Goal: Complete application form: Complete application form

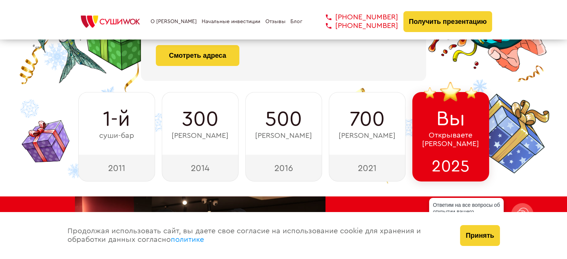
scroll to position [224, 0]
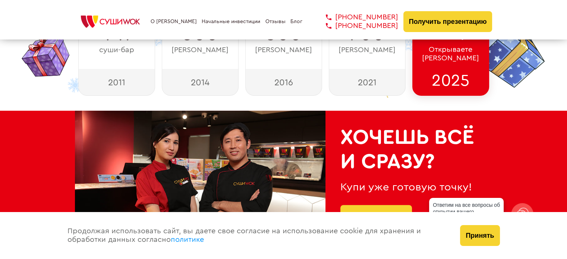
drag, startPoint x: 477, startPoint y: 236, endPoint x: 474, endPoint y: 231, distance: 6.2
click at [478, 236] on button "Принять" at bounding box center [480, 235] width 40 height 21
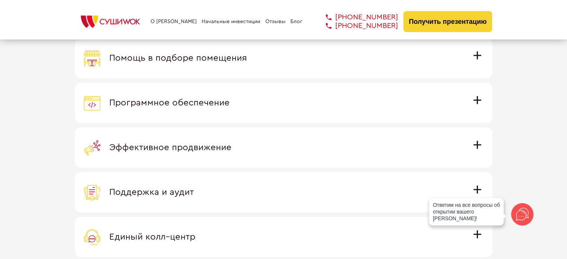
scroll to position [2200, 0]
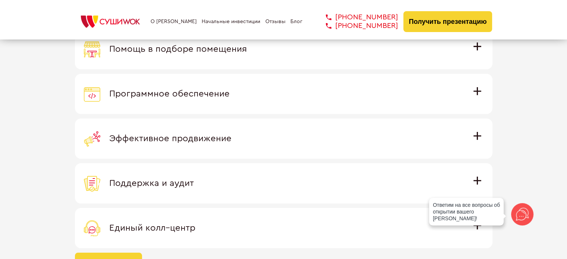
click at [230, 89] on span "Программное обеспечение" at bounding box center [169, 93] width 120 height 9
click at [0, 0] on input "Программное обеспечение Программное обеспечение разработано специально для [PER…" at bounding box center [0, 0] width 0 height 0
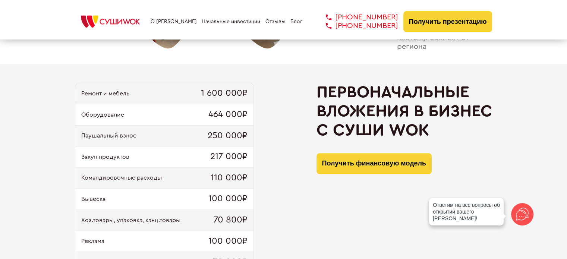
scroll to position [634, 0]
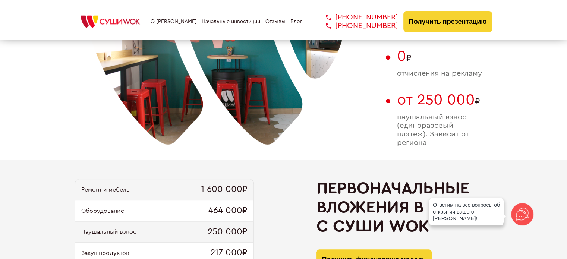
click at [172, 20] on link "О [PERSON_NAME]" at bounding box center [174, 22] width 46 height 6
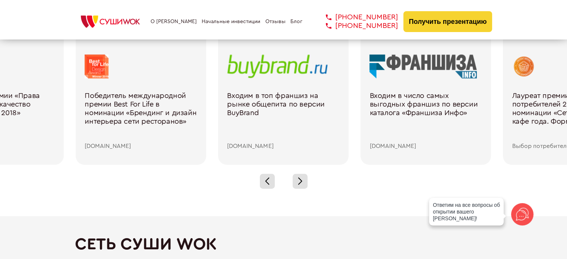
scroll to position [1081, 0]
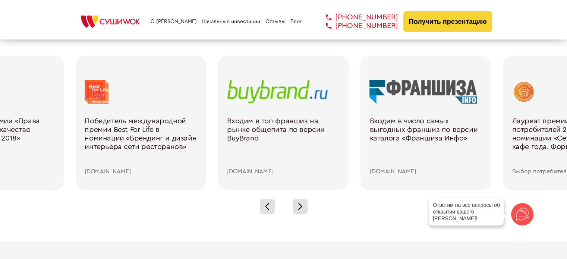
click at [231, 23] on link "Начальные инвестиции" at bounding box center [231, 22] width 59 height 6
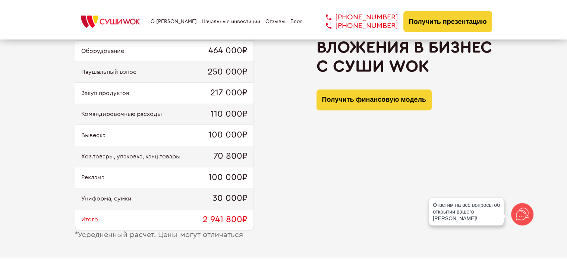
click at [366, 99] on button "Получить финансовую модель" at bounding box center [374, 99] width 115 height 21
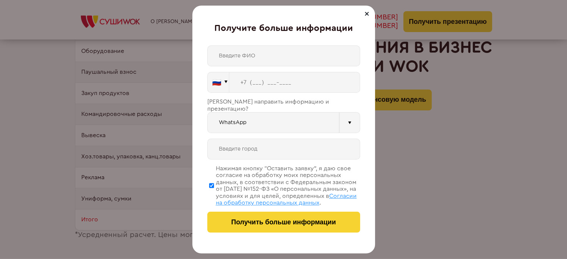
click at [262, 57] on input "text" at bounding box center [283, 55] width 153 height 21
type input "Абдул Латипов"
click at [262, 79] on input "tel" at bounding box center [294, 82] width 131 height 21
type input "+7 (977) 618-4565"
click at [269, 144] on input "text" at bounding box center [283, 149] width 153 height 21
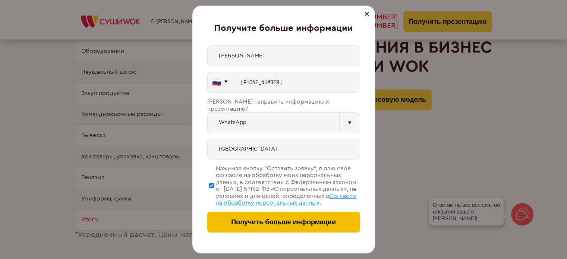
type input "Москва"
click at [315, 222] on span "Получить больше информации" at bounding box center [283, 222] width 105 height 8
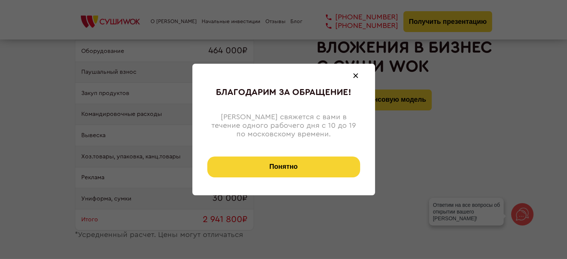
click at [301, 167] on button "Понятно" at bounding box center [283, 167] width 153 height 21
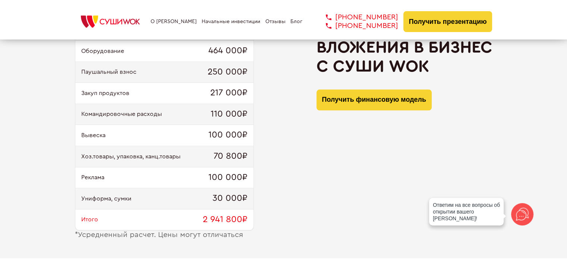
click at [523, 213] on icon at bounding box center [522, 214] width 18 height 18
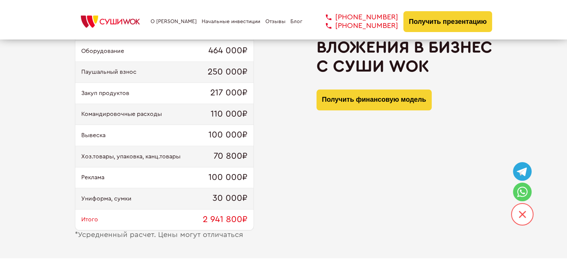
click at [522, 171] on icon at bounding box center [522, 171] width 7 height 7
click at [114, 20] on img at bounding box center [110, 21] width 71 height 16
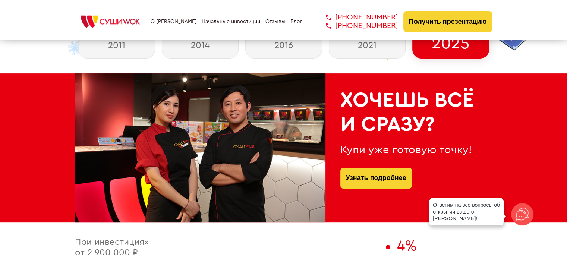
scroll to position [336, 0]
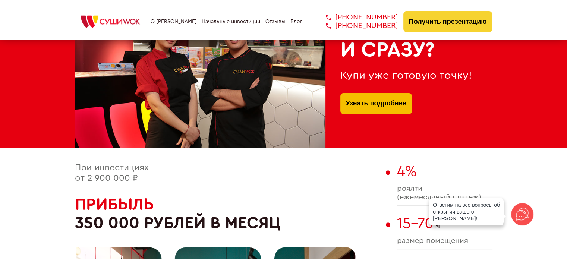
click at [384, 104] on link "Узнать подробнее" at bounding box center [376, 103] width 60 height 21
